Goal: Contribute content

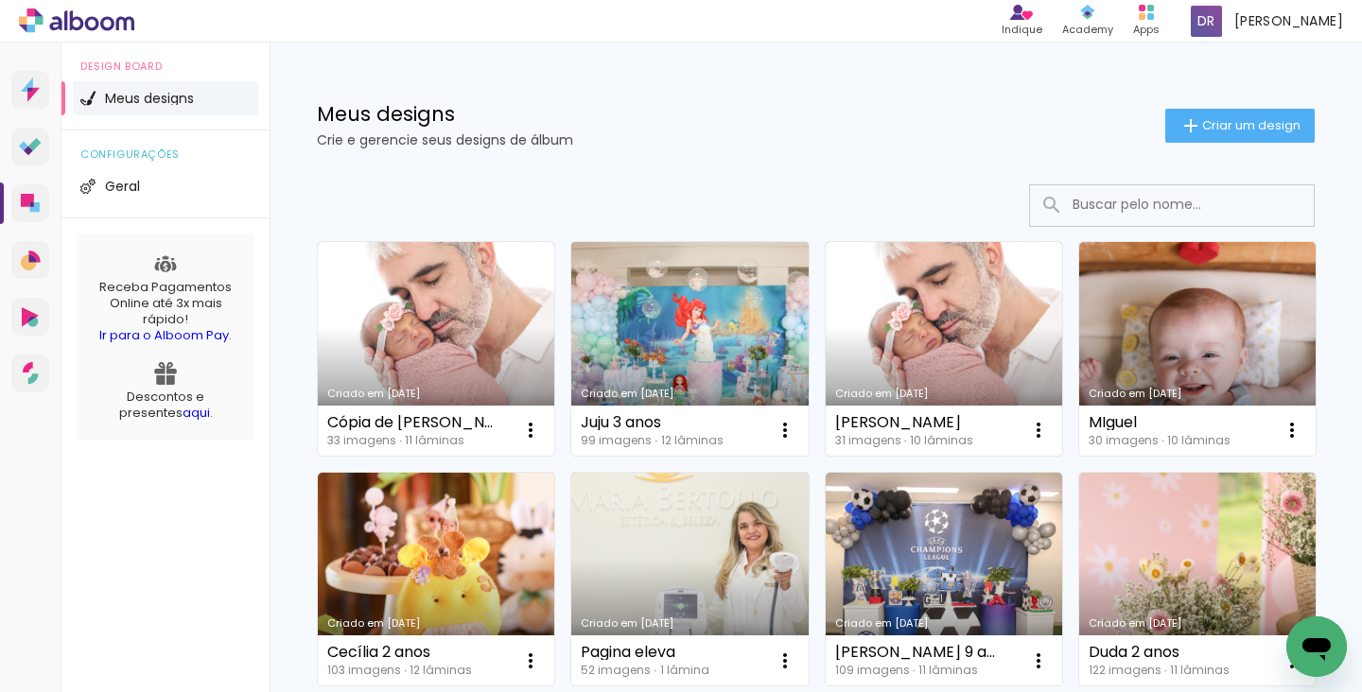
click at [748, 357] on link "Criado em [DATE]" at bounding box center [689, 349] width 236 height 214
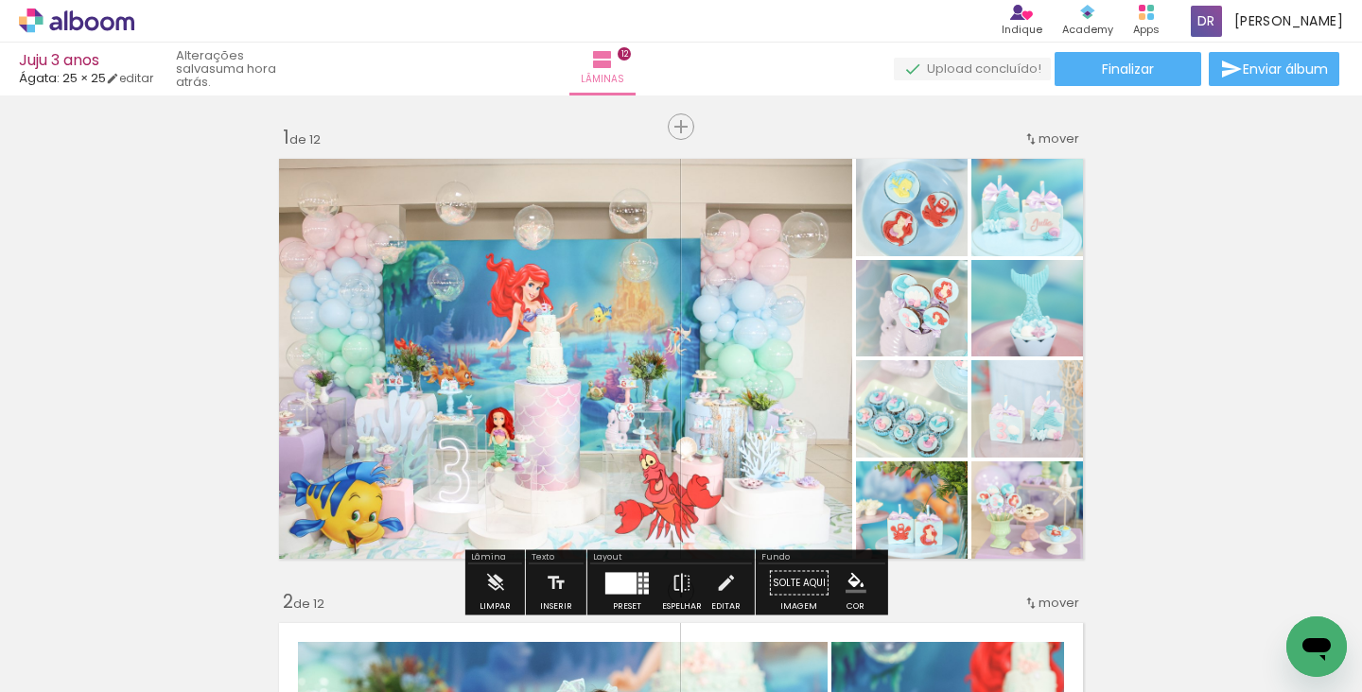
click at [57, 670] on span "Adicionar Fotos" at bounding box center [67, 666] width 57 height 21
click at [0, 0] on input "file" at bounding box center [0, 0] width 0 height 0
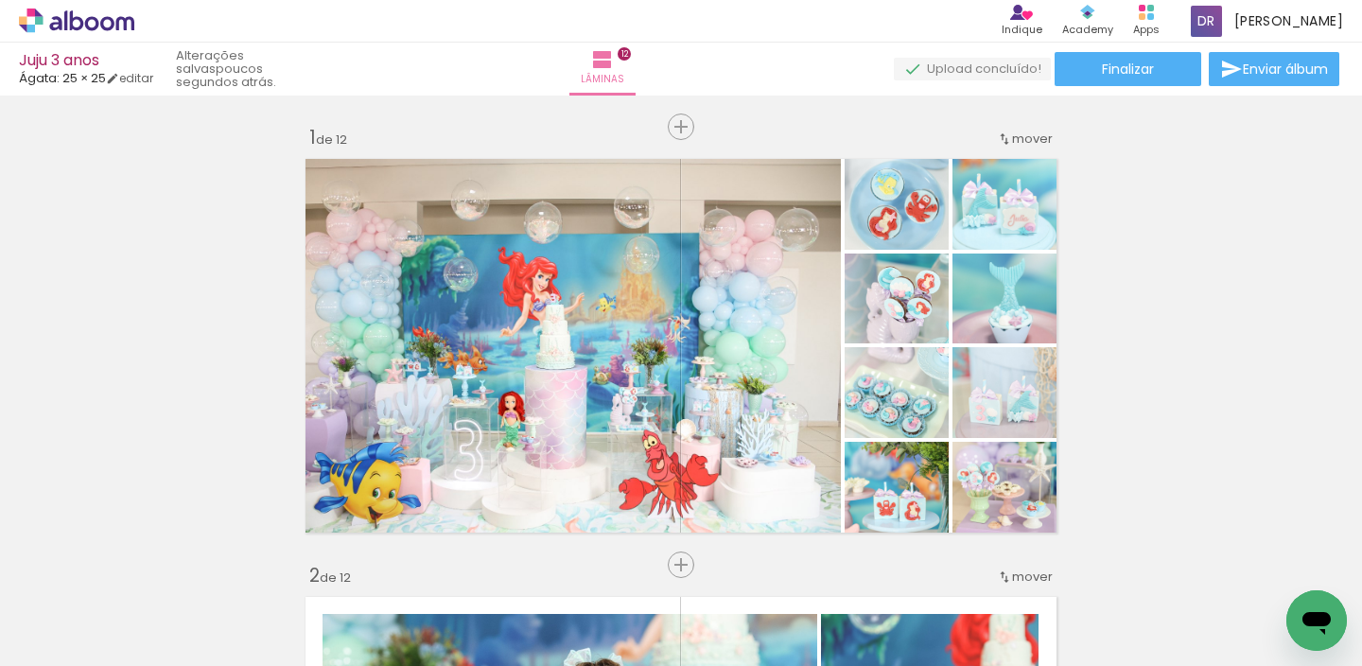
scroll to position [0, 10430]
